Goal: Information Seeking & Learning: Find specific fact

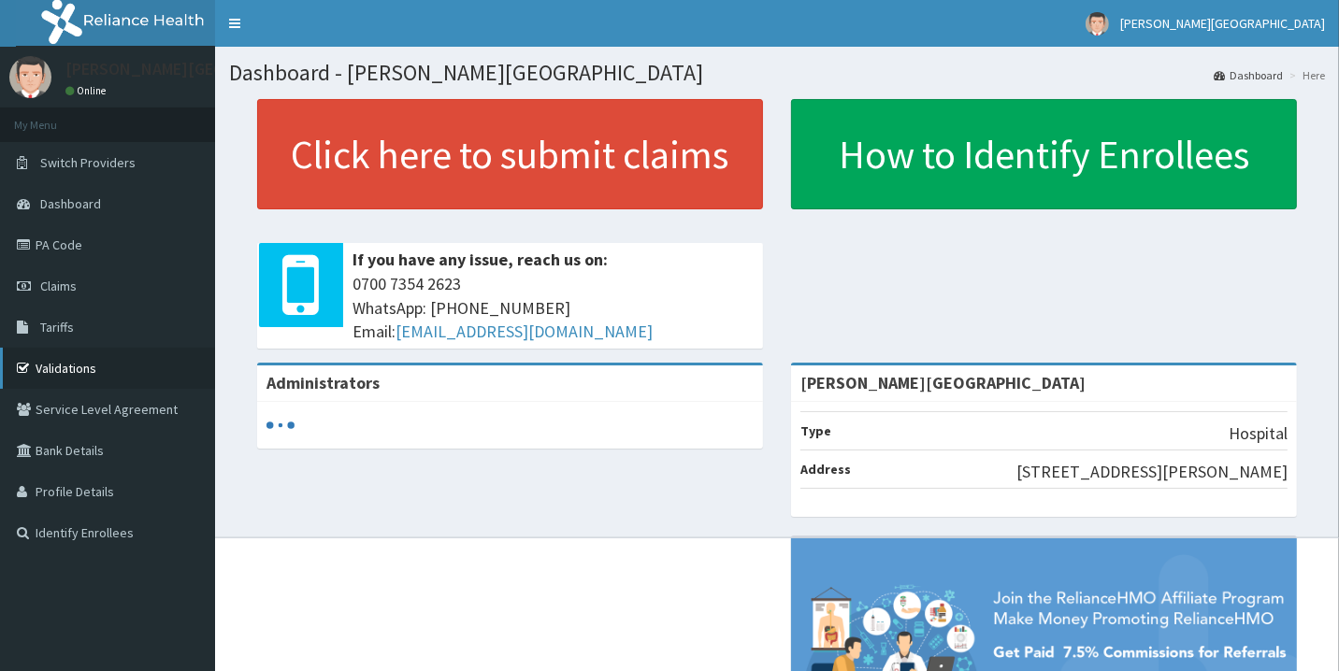
click at [91, 362] on link "Validations" at bounding box center [107, 368] width 215 height 41
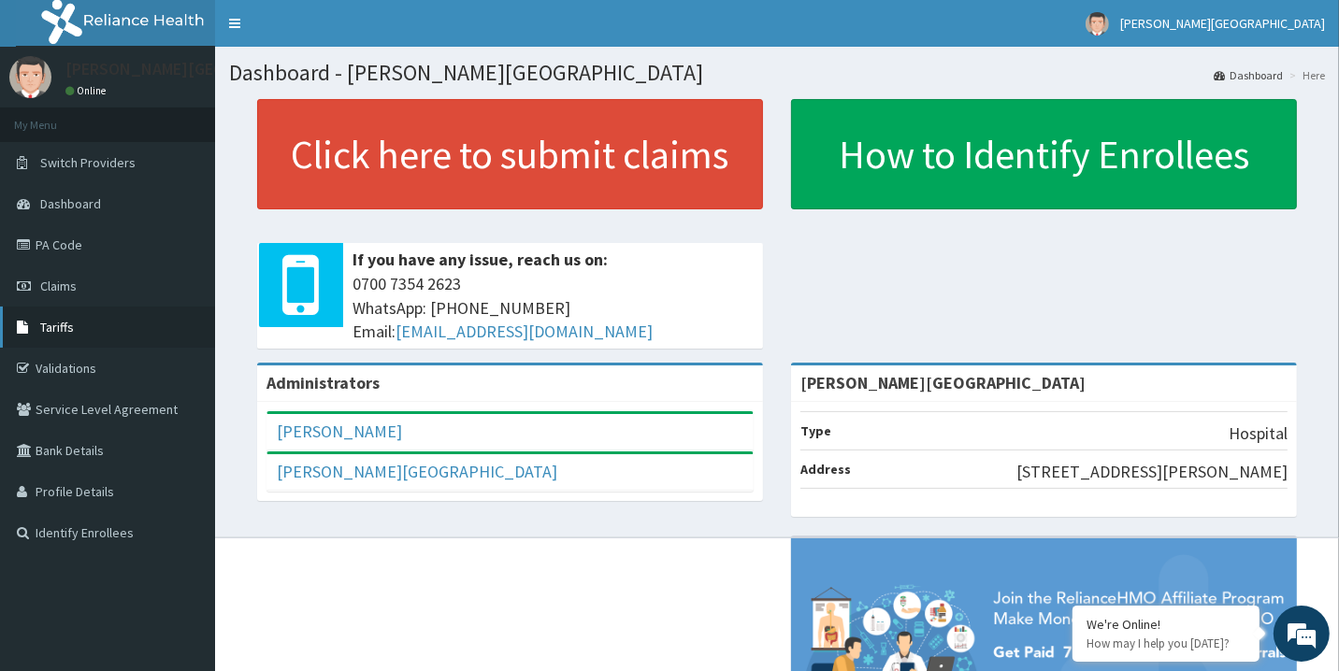
click at [101, 322] on link "Tariffs" at bounding box center [107, 327] width 215 height 41
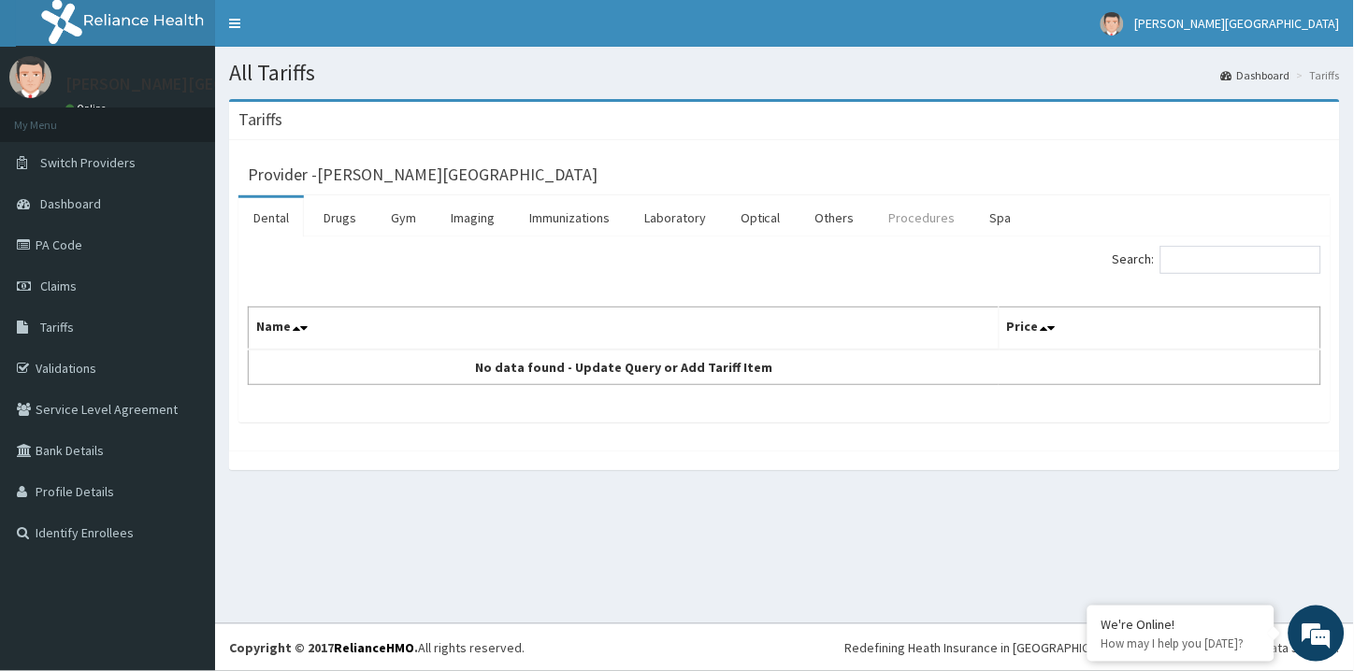
click at [913, 219] on link "Procedures" at bounding box center [922, 217] width 96 height 39
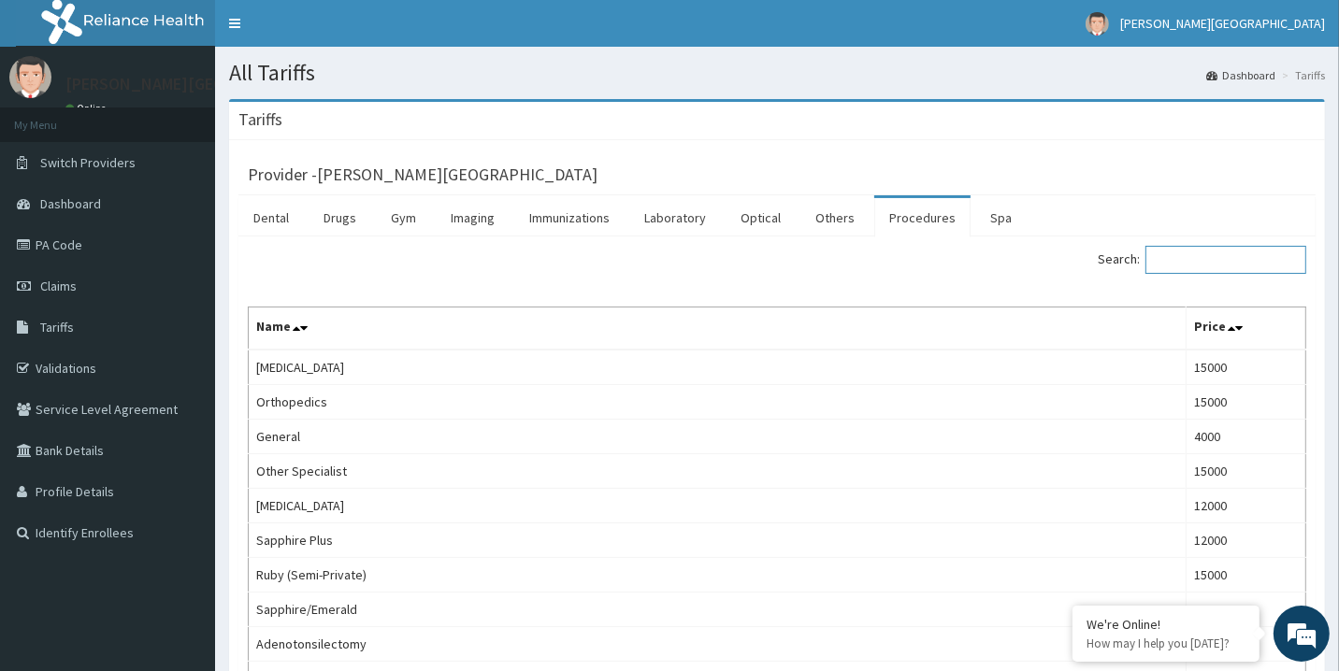
click at [1200, 272] on input "Search:" at bounding box center [1225, 260] width 161 height 28
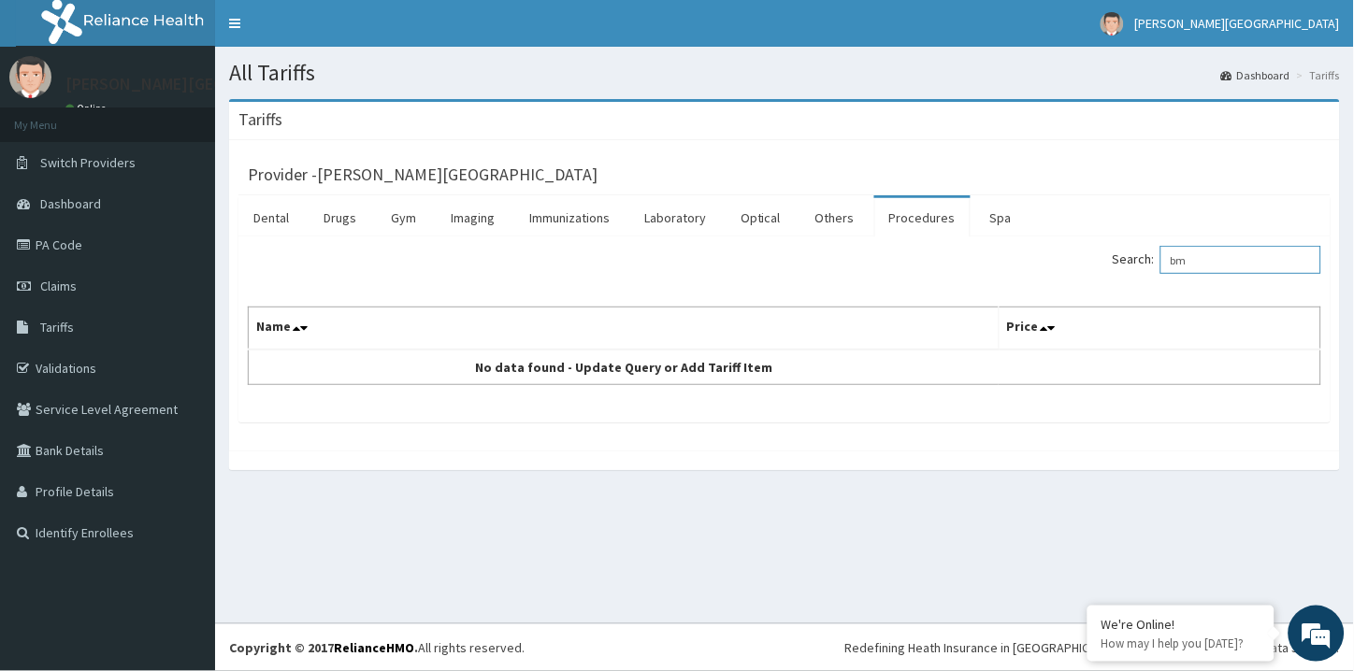
type input "b"
type input "physi"
click at [813, 213] on link "Others" at bounding box center [834, 217] width 69 height 39
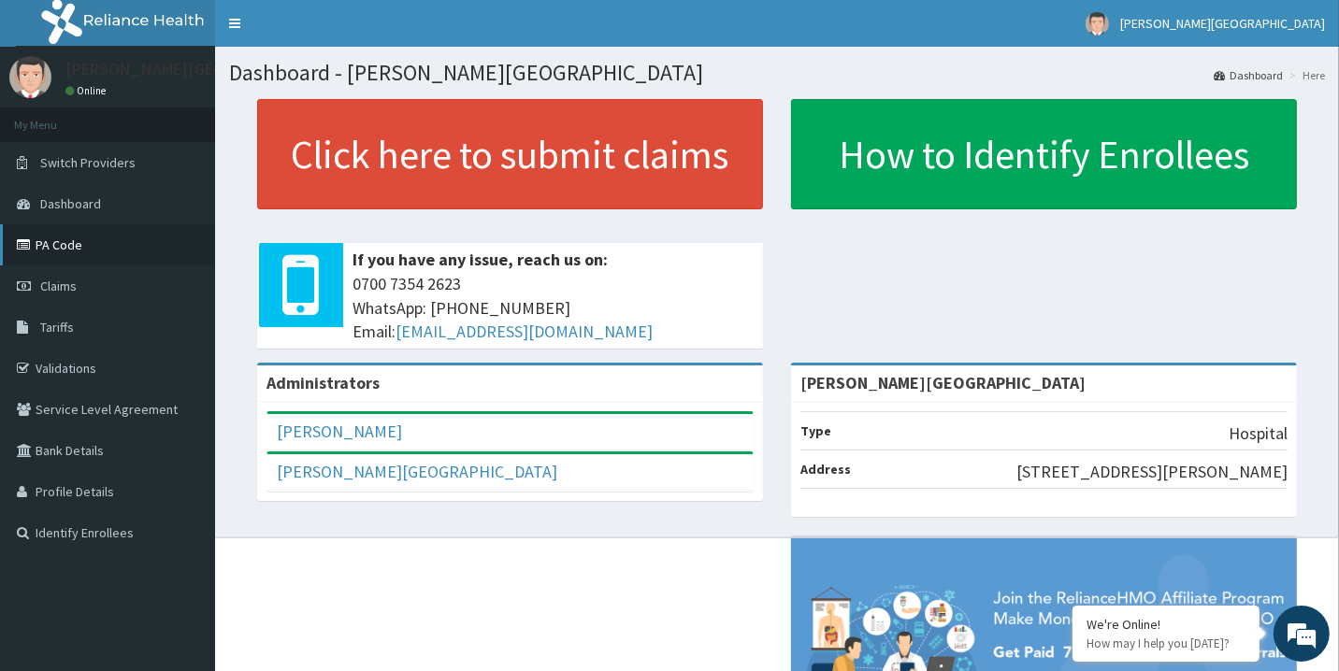
click at [88, 257] on link "PA Code" at bounding box center [107, 244] width 215 height 41
